Goal: Check status

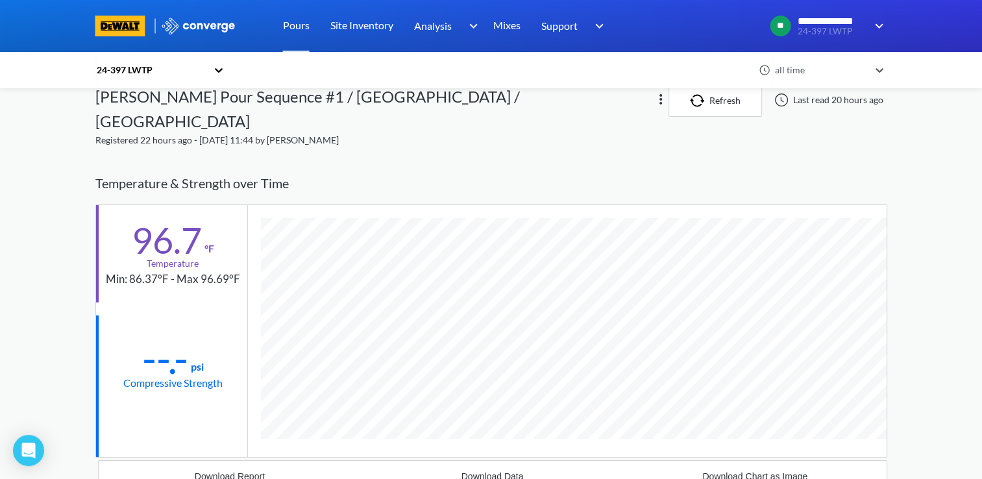
scroll to position [851, 792]
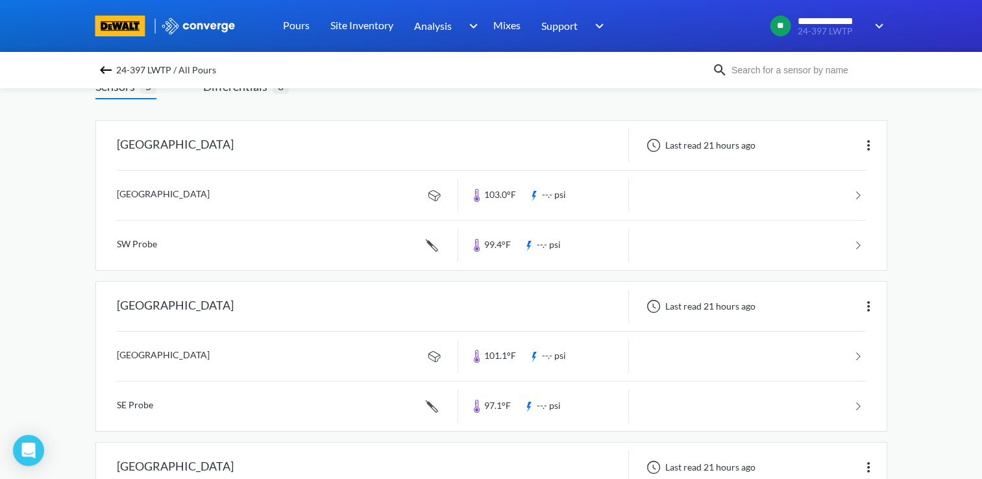
scroll to position [95, 0]
click at [306, 206] on link at bounding box center [491, 196] width 749 height 49
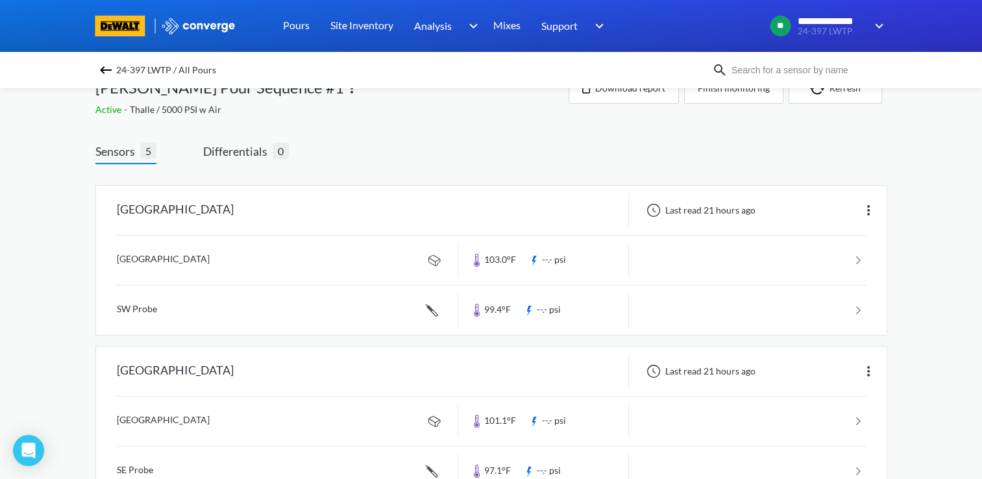
scroll to position [25, 0]
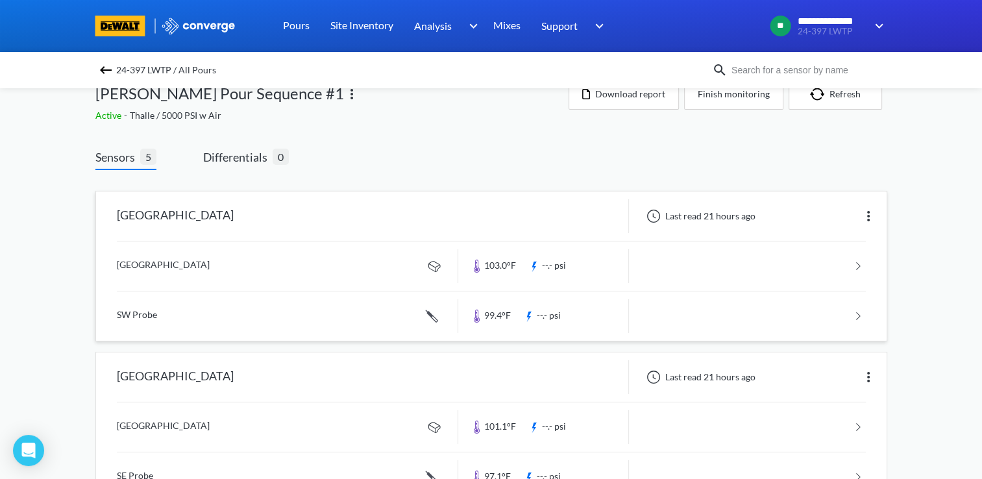
click at [495, 275] on link at bounding box center [491, 265] width 749 height 49
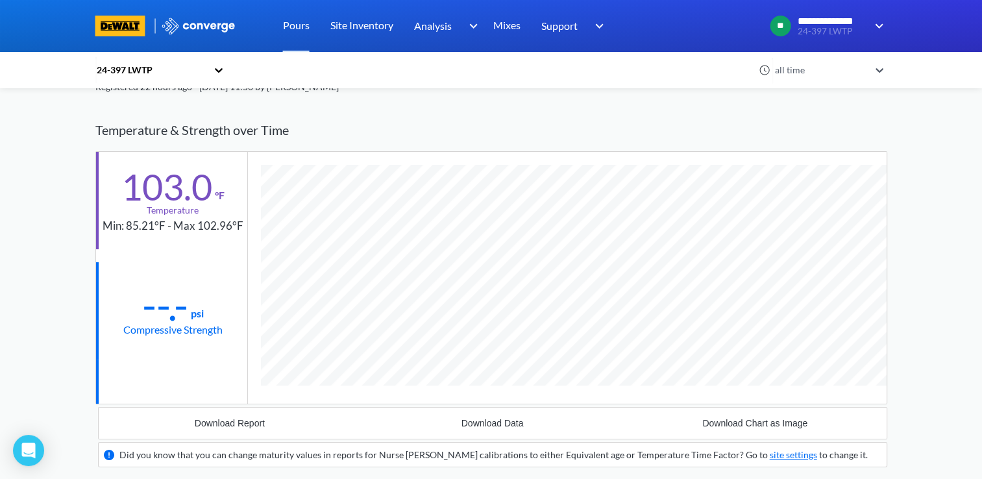
scroll to position [75, 0]
click at [389, 109] on div "Temperature & Strength over Time" at bounding box center [491, 129] width 792 height 41
click at [423, 109] on div "Temperature & Strength over Time" at bounding box center [491, 129] width 792 height 41
click at [591, 123] on div "Temperature & Strength over Time" at bounding box center [491, 129] width 792 height 41
click at [620, 121] on div "Temperature & Strength over Time" at bounding box center [491, 129] width 792 height 41
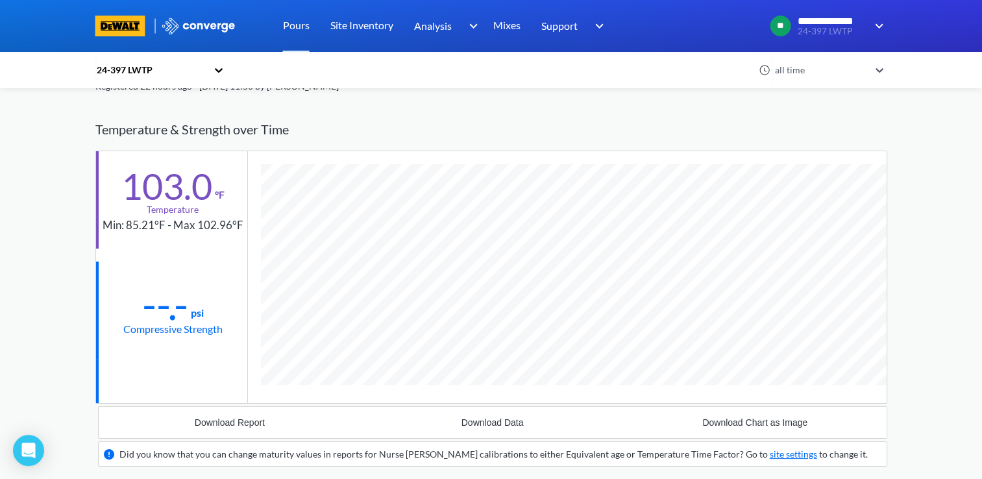
click at [317, 109] on div "Temperature & Strength over Time" at bounding box center [491, 129] width 792 height 41
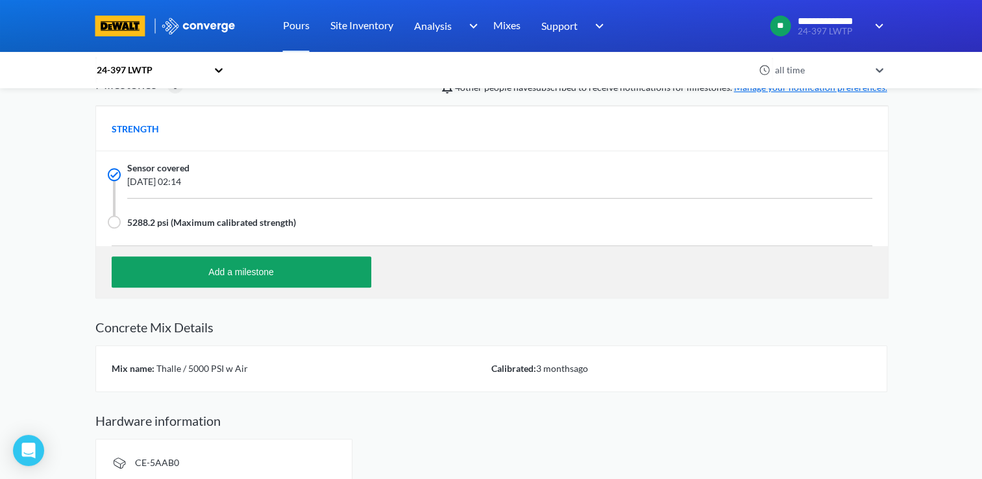
scroll to position [0, 0]
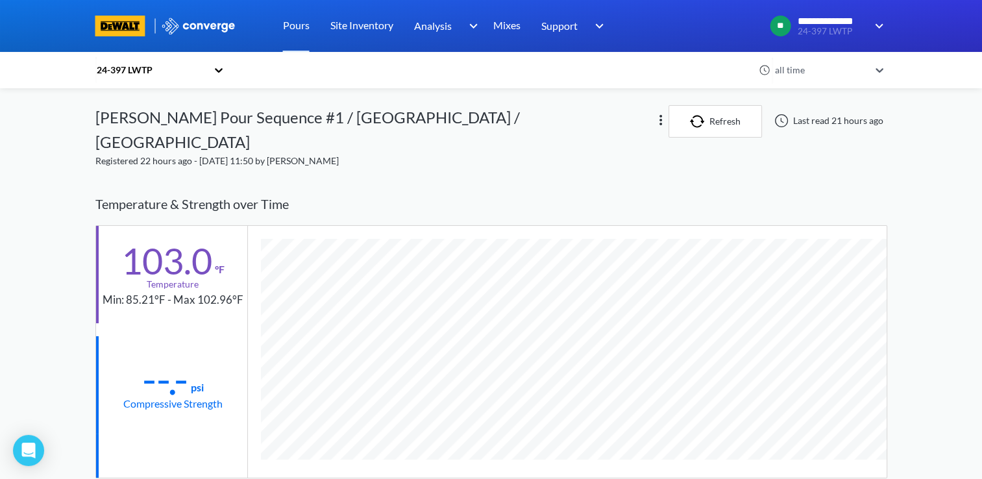
click at [354, 196] on div "Temperature & Strength over Time" at bounding box center [491, 204] width 792 height 41
click at [424, 184] on div "Temperature & Strength over Time" at bounding box center [491, 204] width 792 height 41
click at [452, 184] on div "Temperature & Strength over Time" at bounding box center [491, 204] width 792 height 41
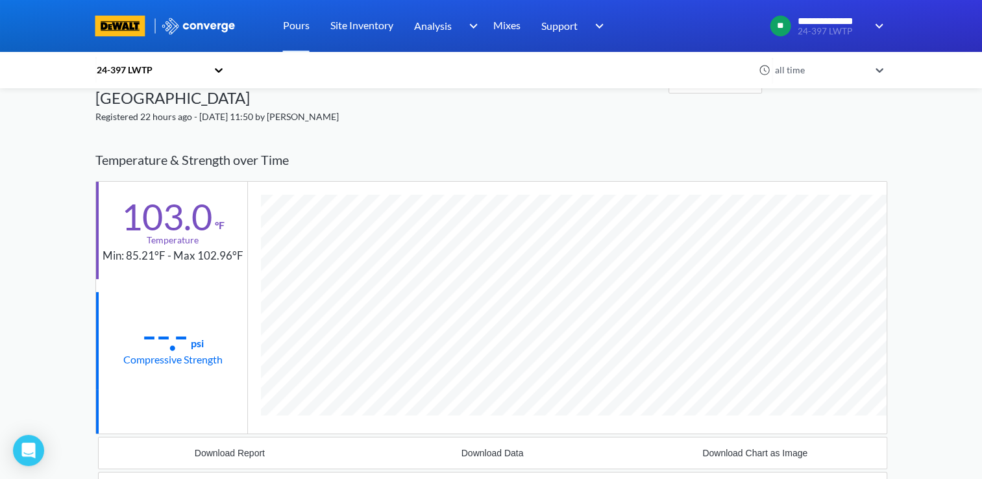
scroll to position [26, 0]
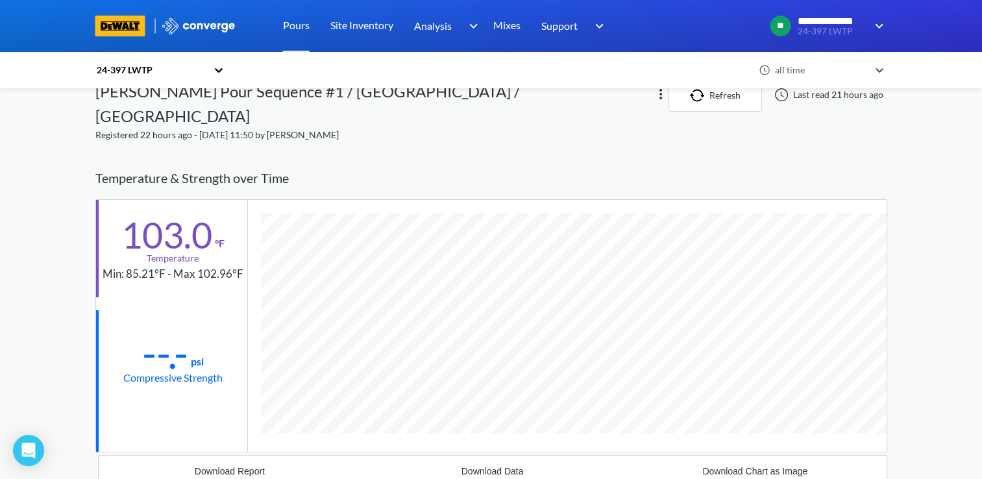
click at [758, 158] on div "Temperature & Strength over Time" at bounding box center [491, 178] width 792 height 41
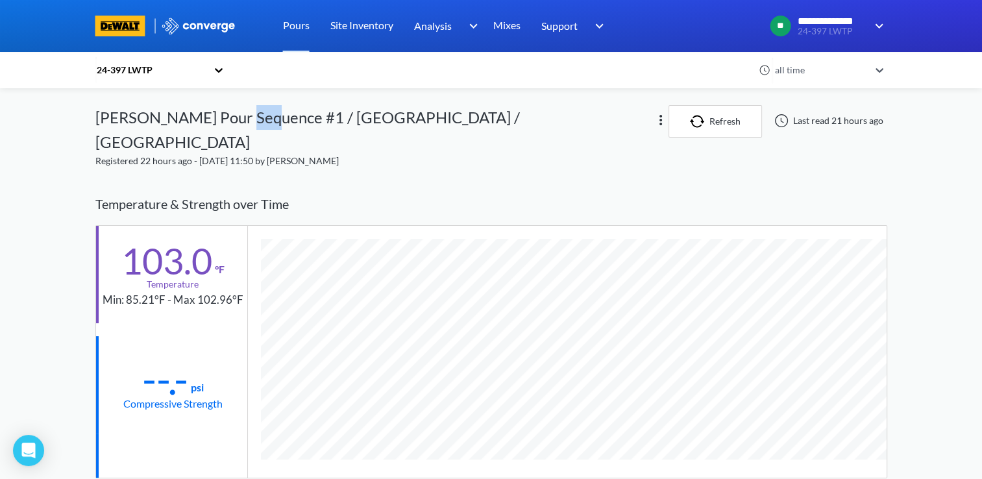
drag, startPoint x: 252, startPoint y: 116, endPoint x: 272, endPoint y: 115, distance: 19.5
click at [272, 115] on div "[PERSON_NAME] Pour Sequence #1 / [GEOGRAPHIC_DATA] / [GEOGRAPHIC_DATA]" at bounding box center [374, 129] width 558 height 49
drag, startPoint x: 273, startPoint y: 117, endPoint x: 261, endPoint y: 112, distance: 13.6
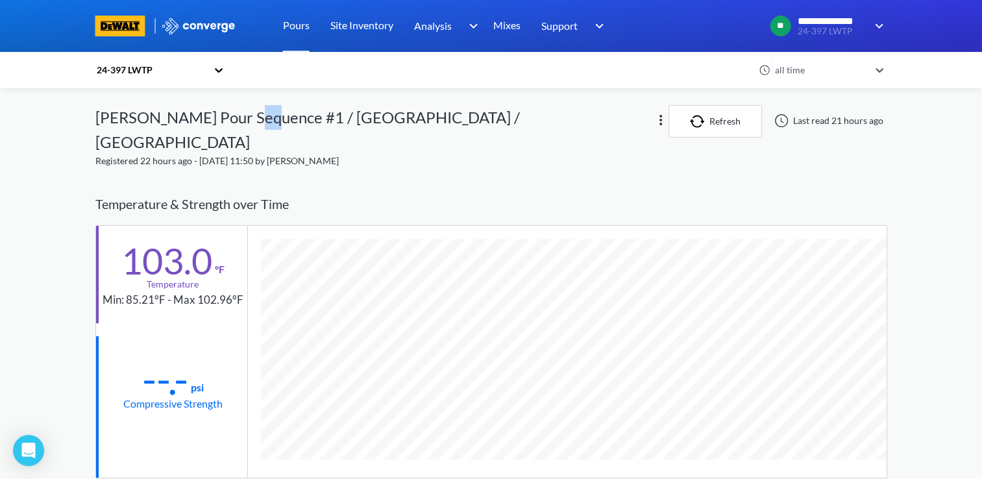
click at [261, 112] on div "[PERSON_NAME] Pour Sequence #1 / [GEOGRAPHIC_DATA] / [GEOGRAPHIC_DATA]" at bounding box center [374, 129] width 558 height 49
drag, startPoint x: 261, startPoint y: 112, endPoint x: 254, endPoint y: 117, distance: 9.2
click at [254, 117] on div "[PERSON_NAME] Pour Sequence #1 / [GEOGRAPHIC_DATA] / [GEOGRAPHIC_DATA]" at bounding box center [374, 129] width 558 height 49
drag, startPoint x: 258, startPoint y: 120, endPoint x: 273, endPoint y: 123, distance: 14.5
click at [273, 123] on div "[PERSON_NAME] Pour Sequence #1 / [GEOGRAPHIC_DATA] / [GEOGRAPHIC_DATA]" at bounding box center [374, 129] width 558 height 49
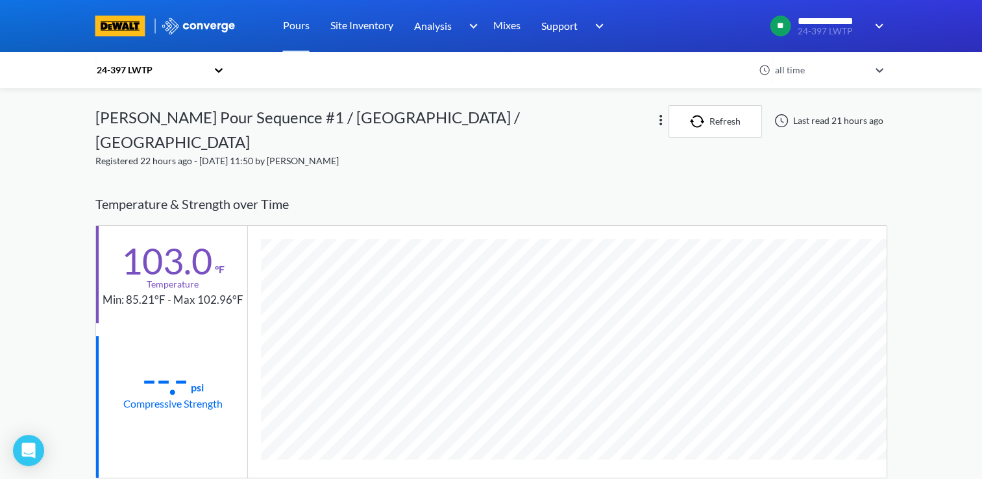
drag, startPoint x: 273, startPoint y: 123, endPoint x: 395, endPoint y: 204, distance: 147.1
click at [395, 204] on div "Temperature & Strength over Time" at bounding box center [491, 204] width 792 height 41
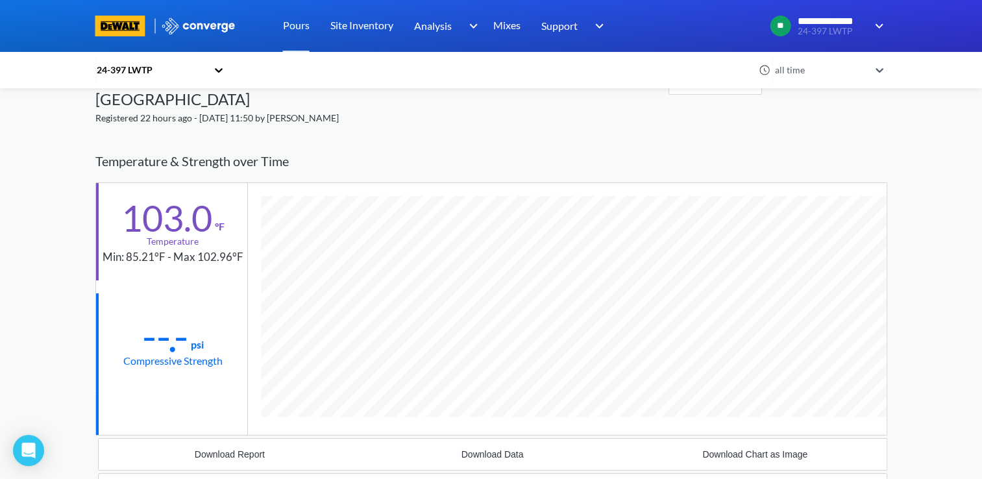
scroll to position [42, 0]
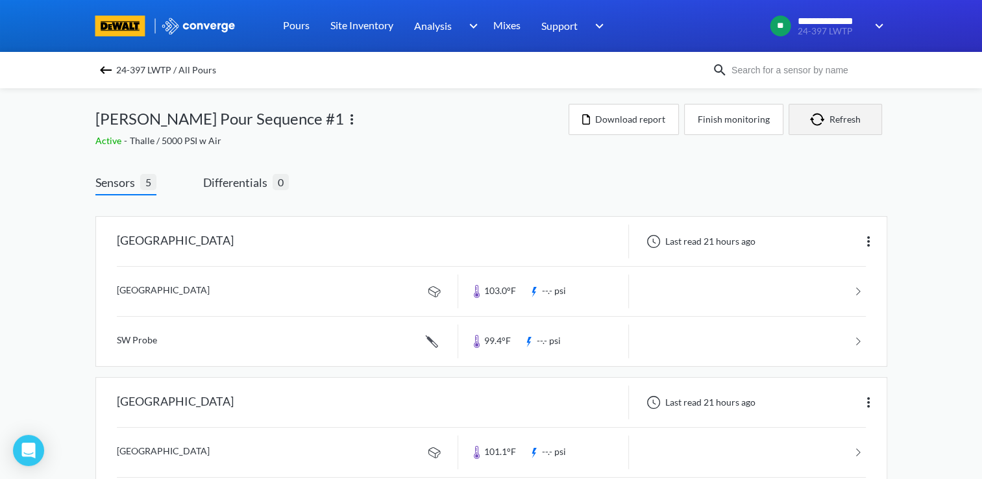
click at [814, 123] on img "button" at bounding box center [819, 119] width 19 height 13
click at [818, 138] on div "[PERSON_NAME] Pour Sequence #1 Active - Thalle / 5000 PSI w Air Download report…" at bounding box center [491, 126] width 792 height 44
click at [811, 123] on img "button" at bounding box center [819, 119] width 19 height 13
click at [816, 113] on img "button" at bounding box center [819, 119] width 19 height 13
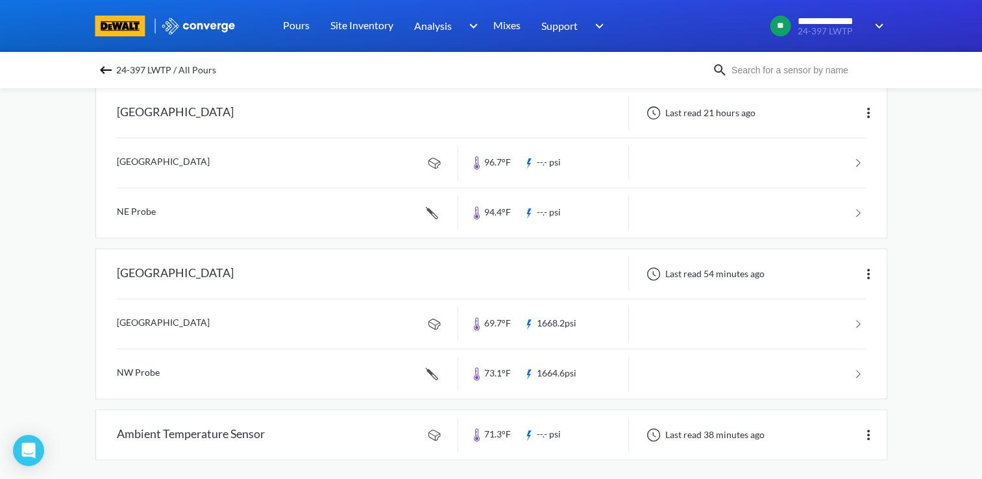
scroll to position [454, 0]
